Goal: Task Accomplishment & Management: Manage account settings

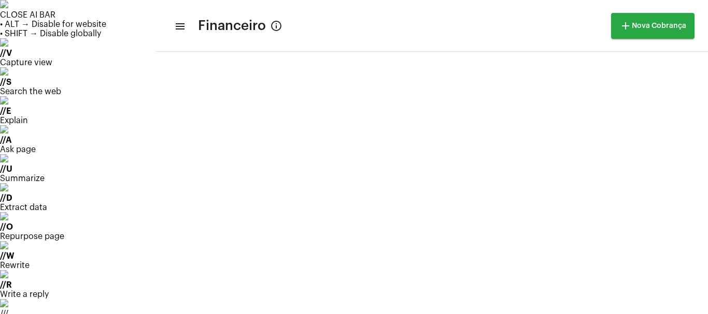
scroll to position [432, 0]
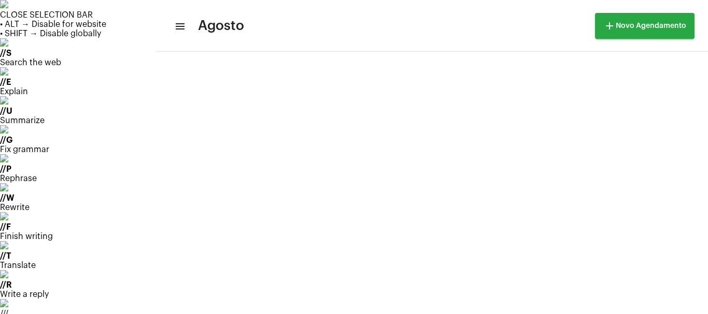
scroll to position [610, 0]
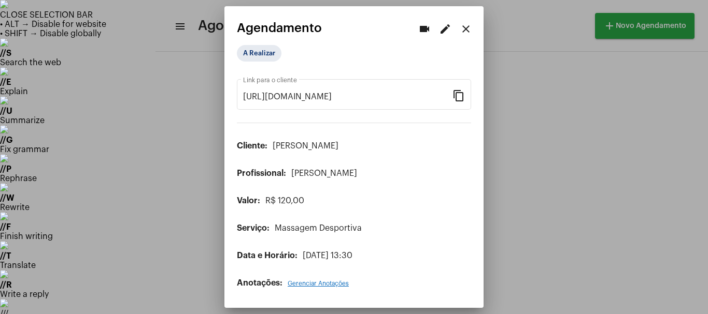
click at [446, 29] on mat-icon "edit" at bounding box center [445, 29] width 12 height 12
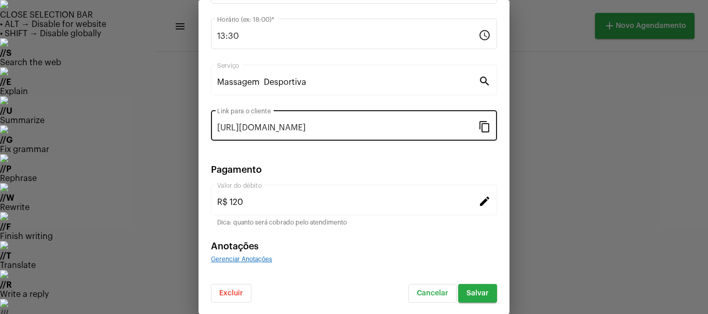
scroll to position [132, 0]
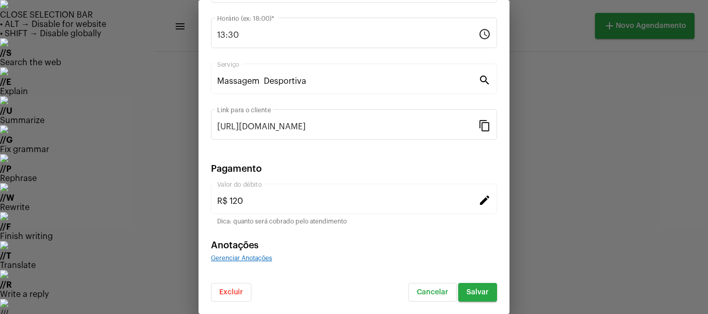
click at [479, 203] on mat-icon "edit" at bounding box center [484, 200] width 12 height 12
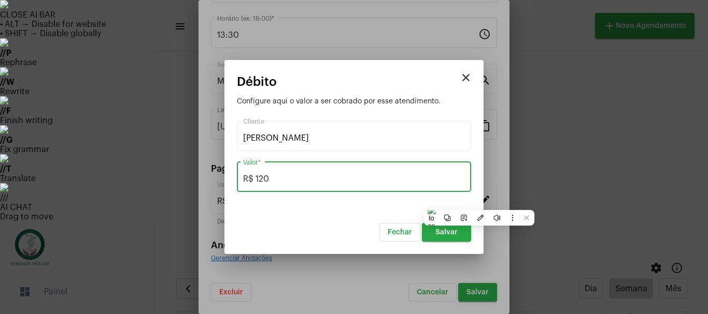
click at [273, 178] on input "R$ 120" at bounding box center [354, 179] width 222 height 9
type input "R$ 110"
click at [442, 234] on span "Salvar" at bounding box center [446, 232] width 22 height 7
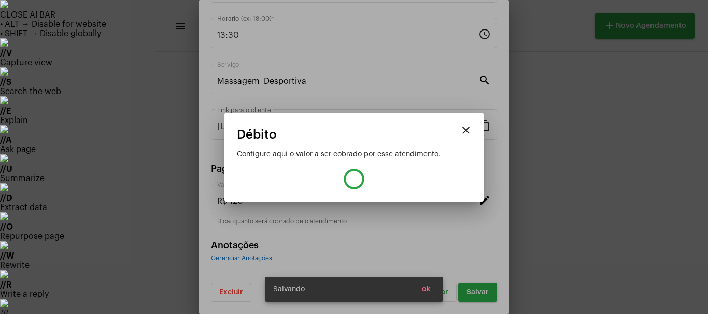
type input "R$ 110"
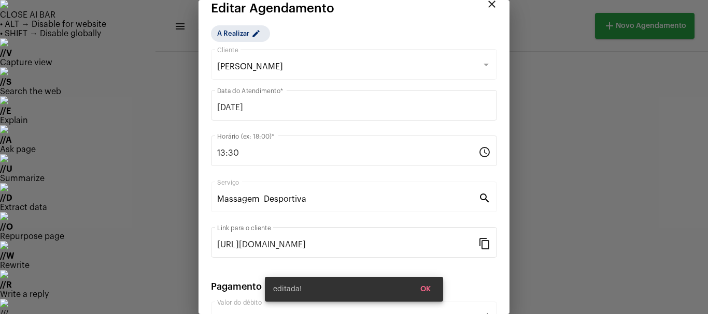
scroll to position [0, 0]
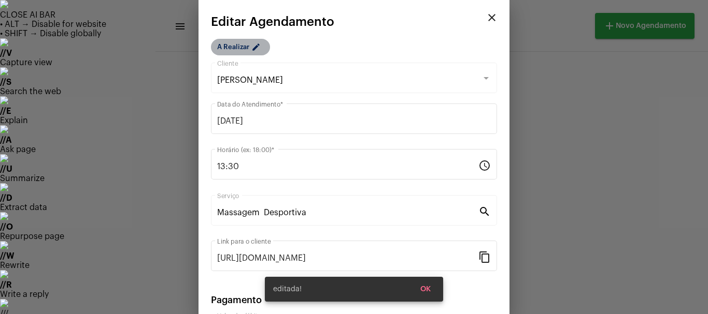
click at [258, 52] on mat-icon "edit" at bounding box center [257, 48] width 12 height 12
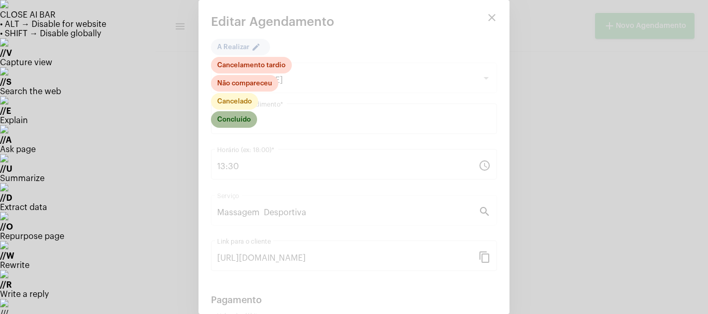
click at [241, 120] on mat-chip "Concluído" at bounding box center [234, 119] width 46 height 17
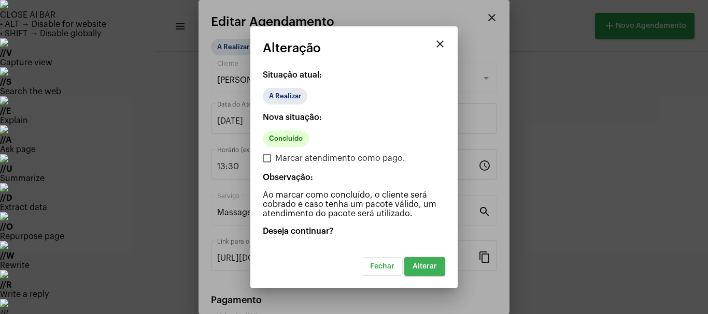
click at [429, 271] on button "Alterar" at bounding box center [424, 266] width 41 height 19
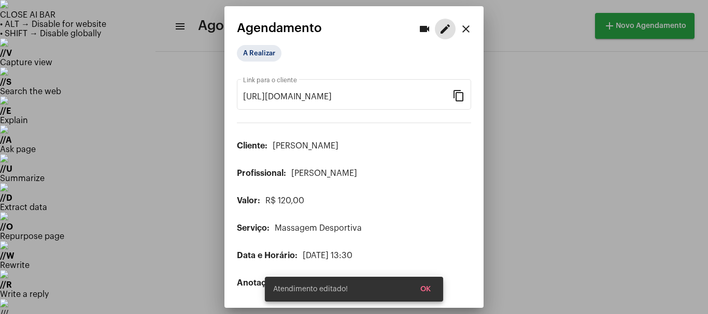
click at [426, 294] on button "OK" at bounding box center [425, 289] width 27 height 19
click at [423, 289] on span "OK" at bounding box center [425, 289] width 10 height 7
click at [465, 27] on mat-icon "close" at bounding box center [465, 29] width 12 height 12
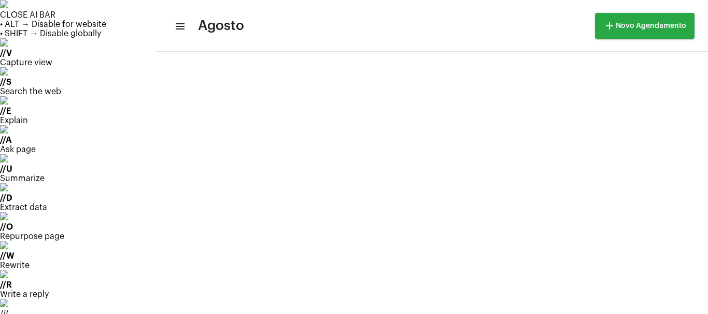
scroll to position [541, 0]
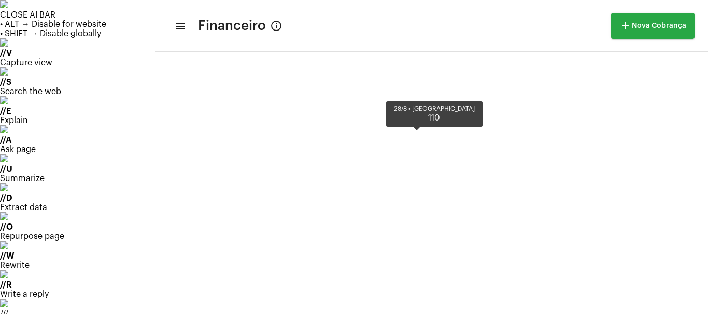
scroll to position [265, 0]
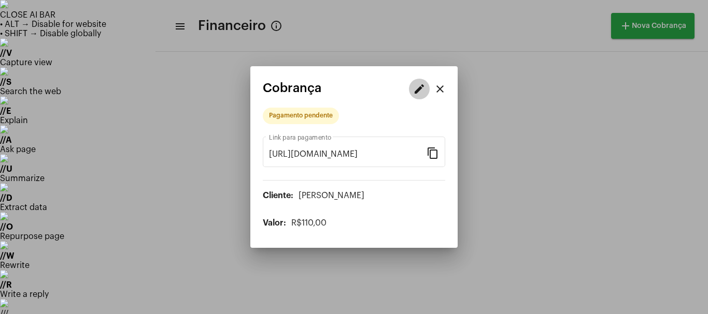
click at [425, 85] on mat-icon "edit" at bounding box center [419, 89] width 12 height 12
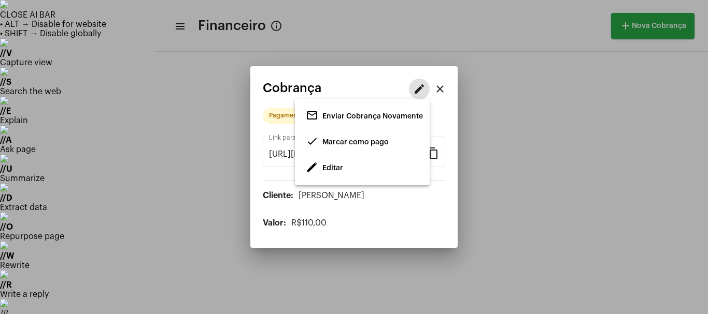
click at [342, 141] on span "Marcar como pago" at bounding box center [355, 142] width 66 height 7
